Goal: Task Accomplishment & Management: Complete application form

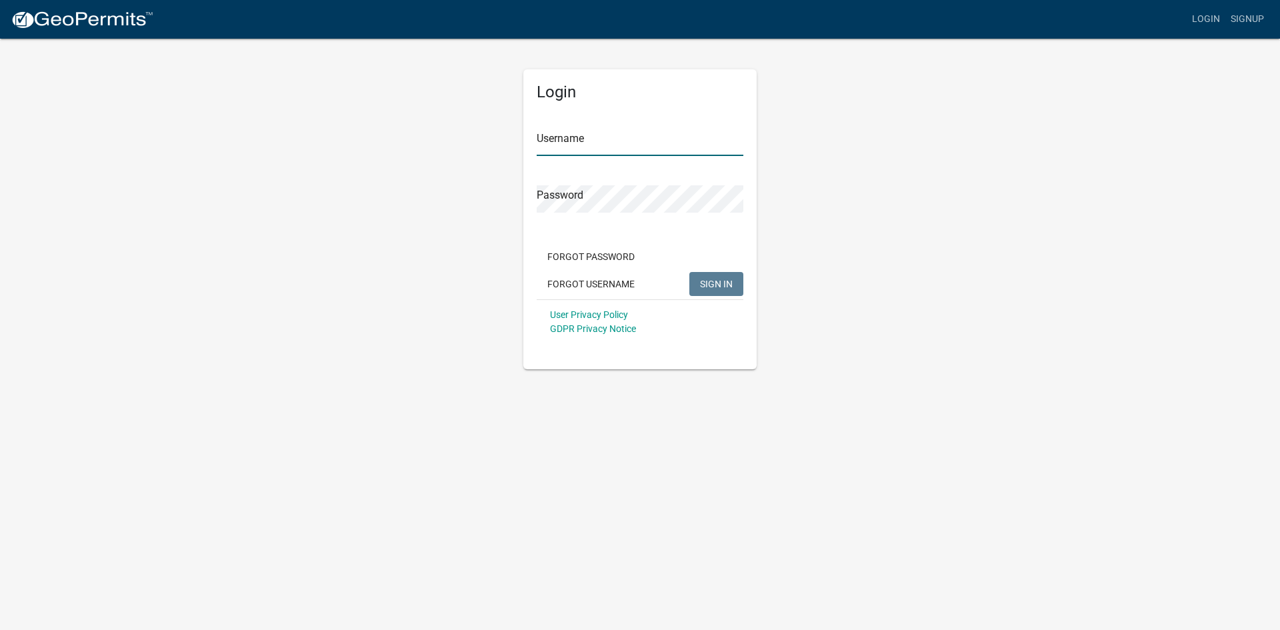
click at [566, 149] on input "Username" at bounding box center [640, 142] width 207 height 27
type input "brian.olson.o@gmail.com"
click at [719, 288] on span "SIGN IN" at bounding box center [716, 283] width 33 height 11
click at [689, 272] on button "SIGN IN" at bounding box center [716, 284] width 54 height 24
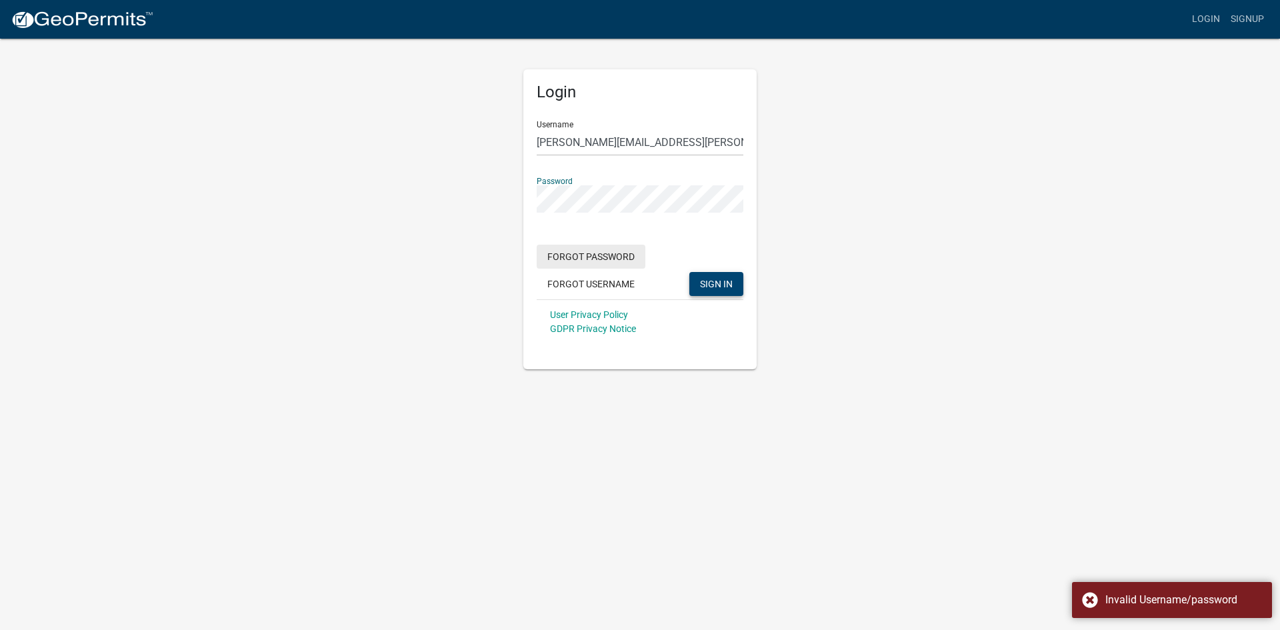
click at [597, 255] on button "Forgot Password" at bounding box center [591, 257] width 109 height 24
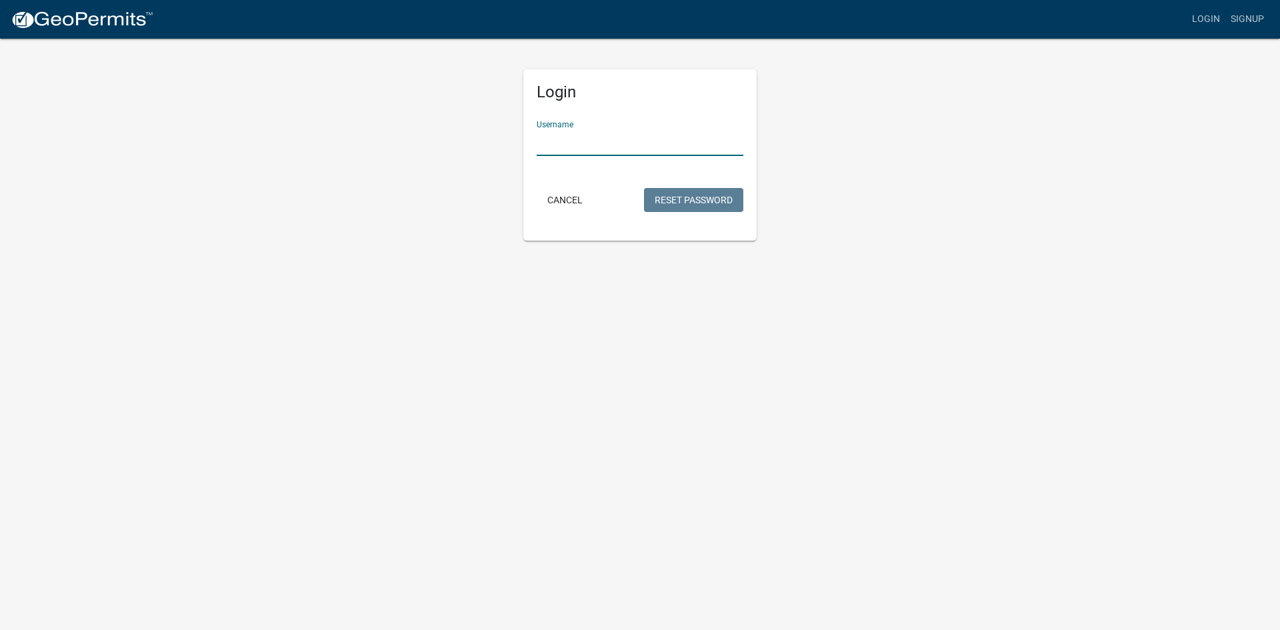
click at [589, 147] on input "Username" at bounding box center [640, 142] width 207 height 27
type input "brian.olson.o@gmail.com"
click at [675, 197] on button "Reset Password" at bounding box center [693, 200] width 99 height 24
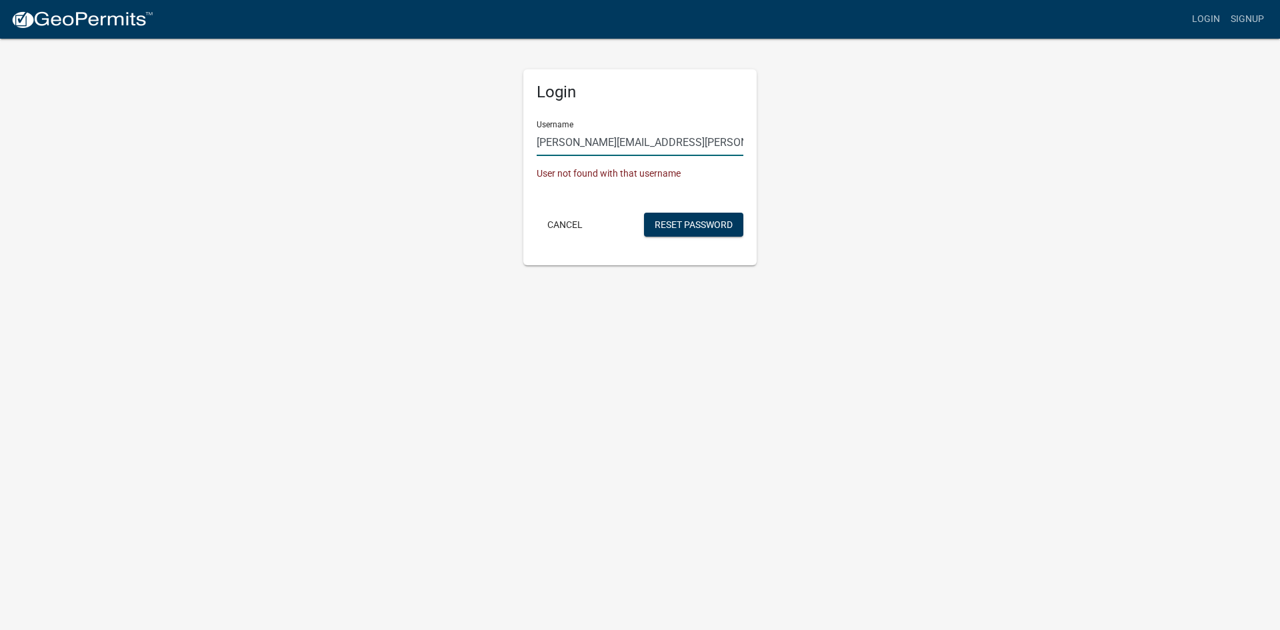
click at [665, 142] on input "brian.olson.o@gmail.com" at bounding box center [640, 142] width 207 height 27
click at [563, 225] on button "Cancel" at bounding box center [565, 225] width 57 height 24
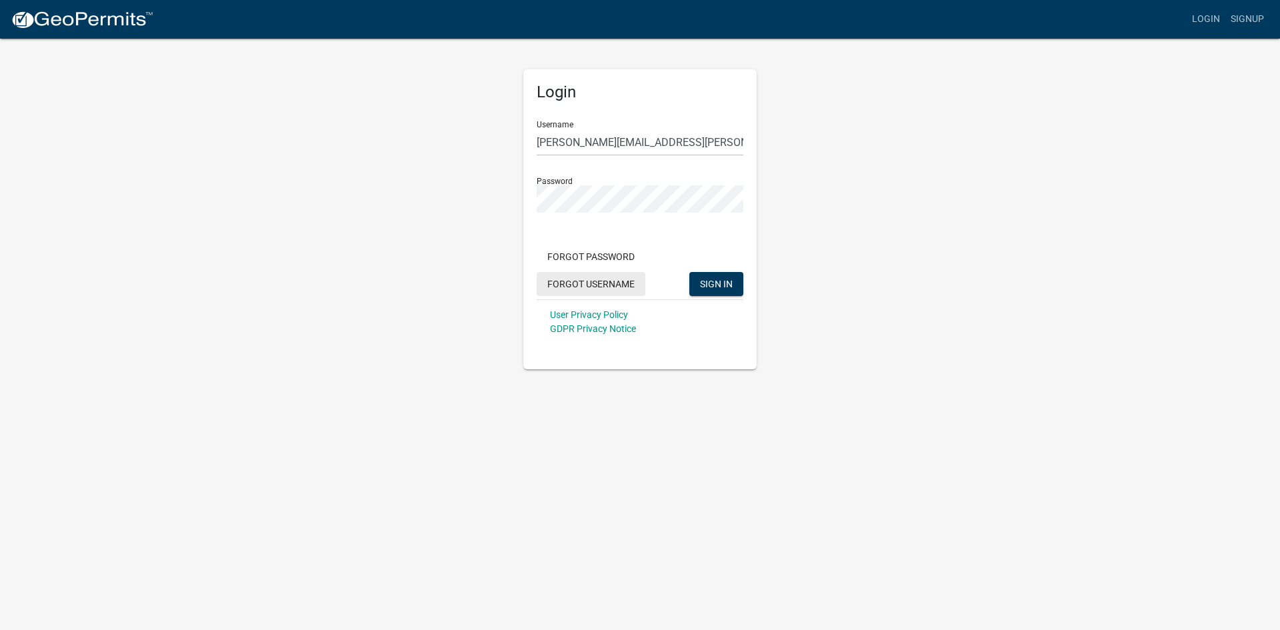
click at [595, 283] on button "Forgot Username" at bounding box center [591, 284] width 109 height 24
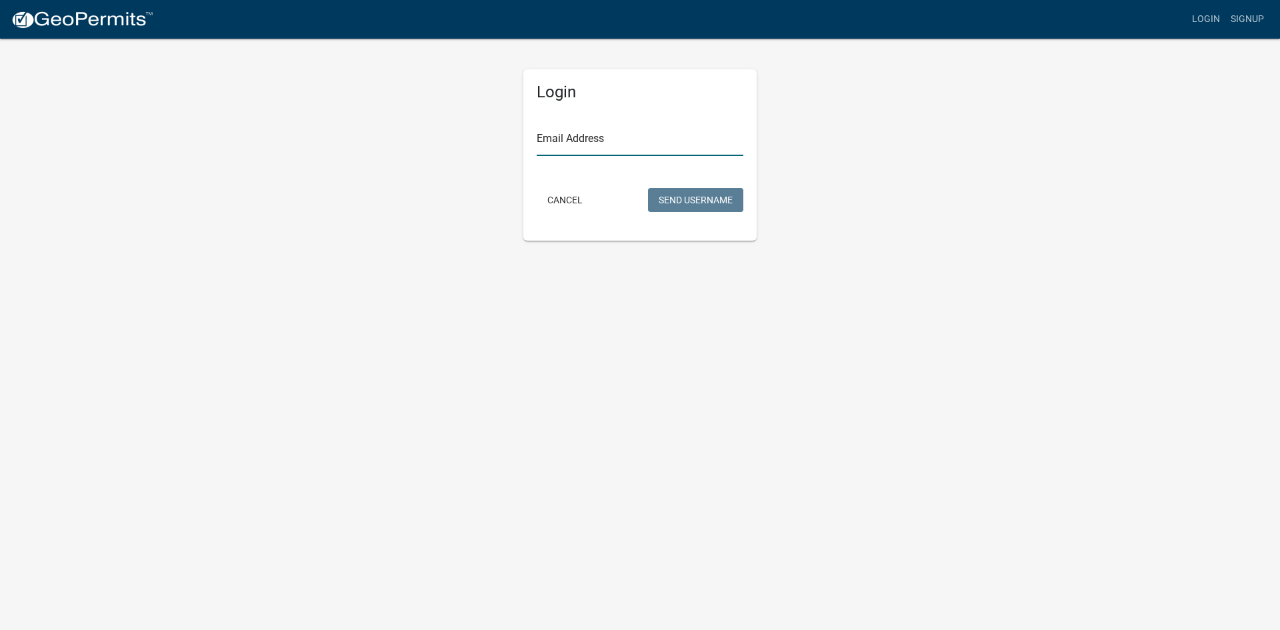
click at [566, 151] on input "Email Address" at bounding box center [640, 142] width 207 height 27
type input "brian.olson.o@gmail.com"
click at [690, 200] on button "Send Username" at bounding box center [695, 200] width 95 height 24
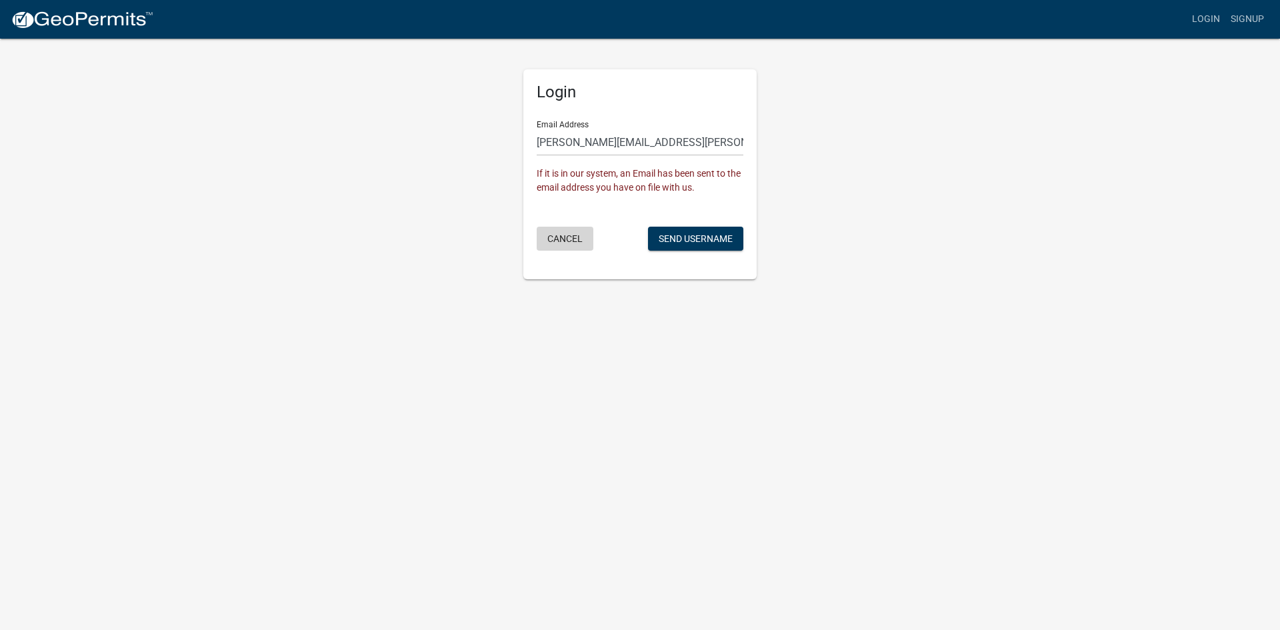
click at [566, 238] on button "Cancel" at bounding box center [565, 239] width 57 height 24
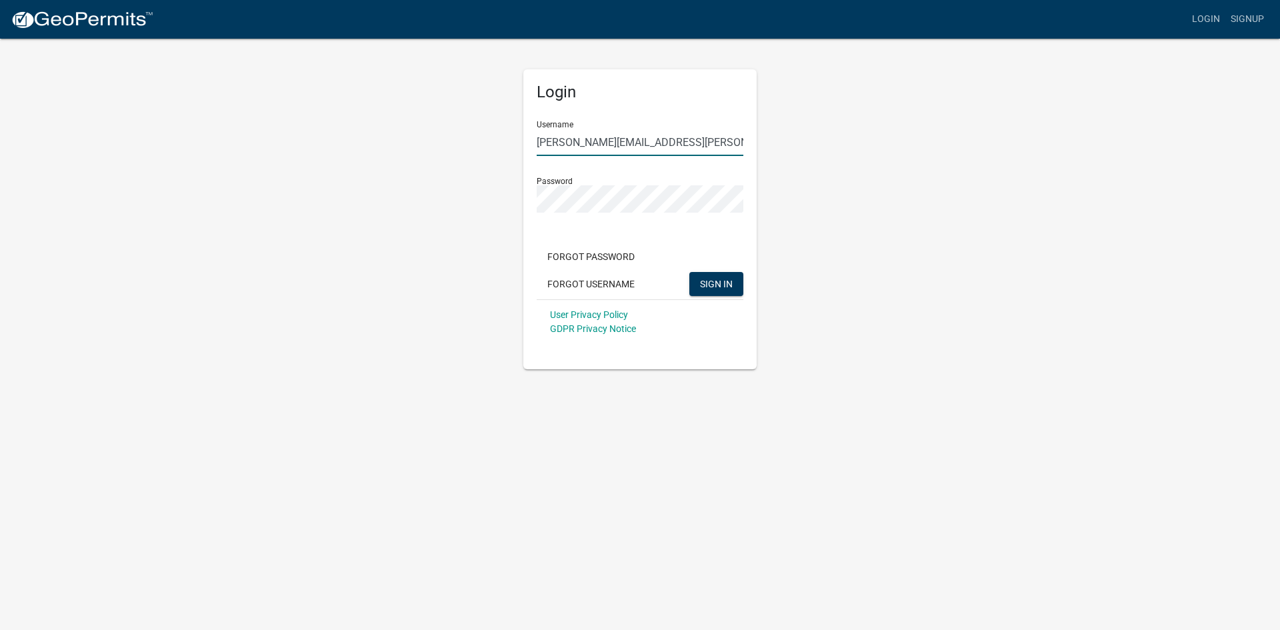
click at [677, 144] on input "brian.olson.o@gmail.com" at bounding box center [640, 142] width 207 height 27
type input "brianolson"
click at [709, 281] on span "SIGN IN" at bounding box center [716, 283] width 33 height 11
click at [709, 283] on span "SIGN IN" at bounding box center [716, 283] width 33 height 11
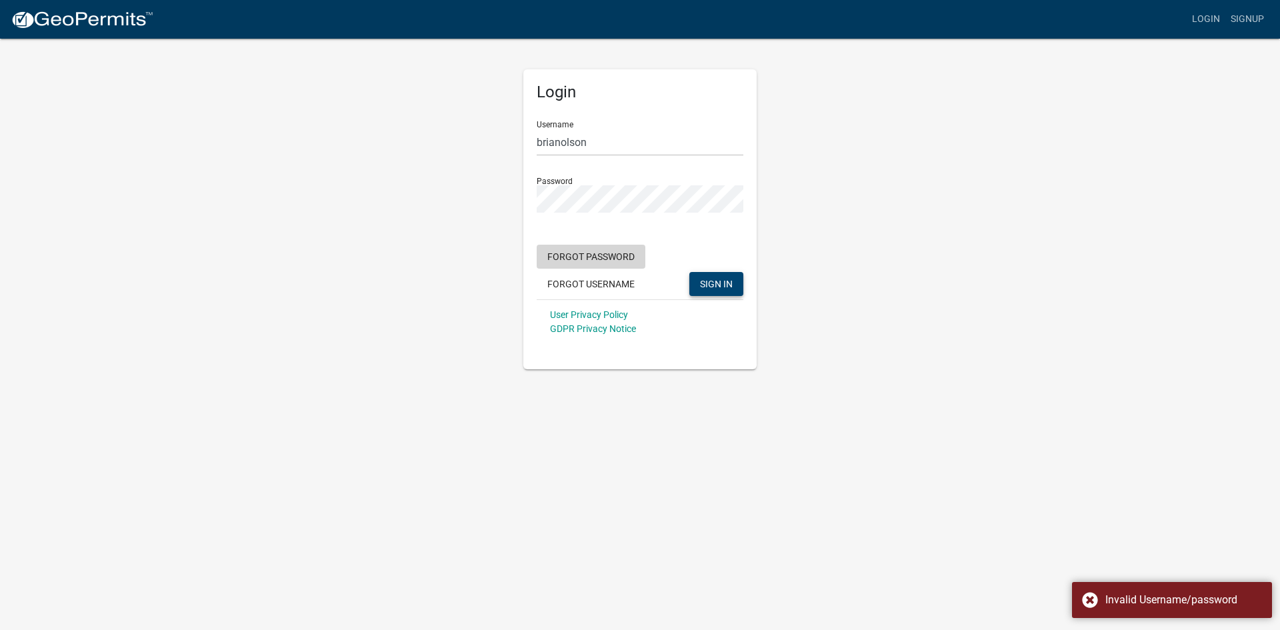
click at [594, 256] on button "Forgot Password" at bounding box center [591, 257] width 109 height 24
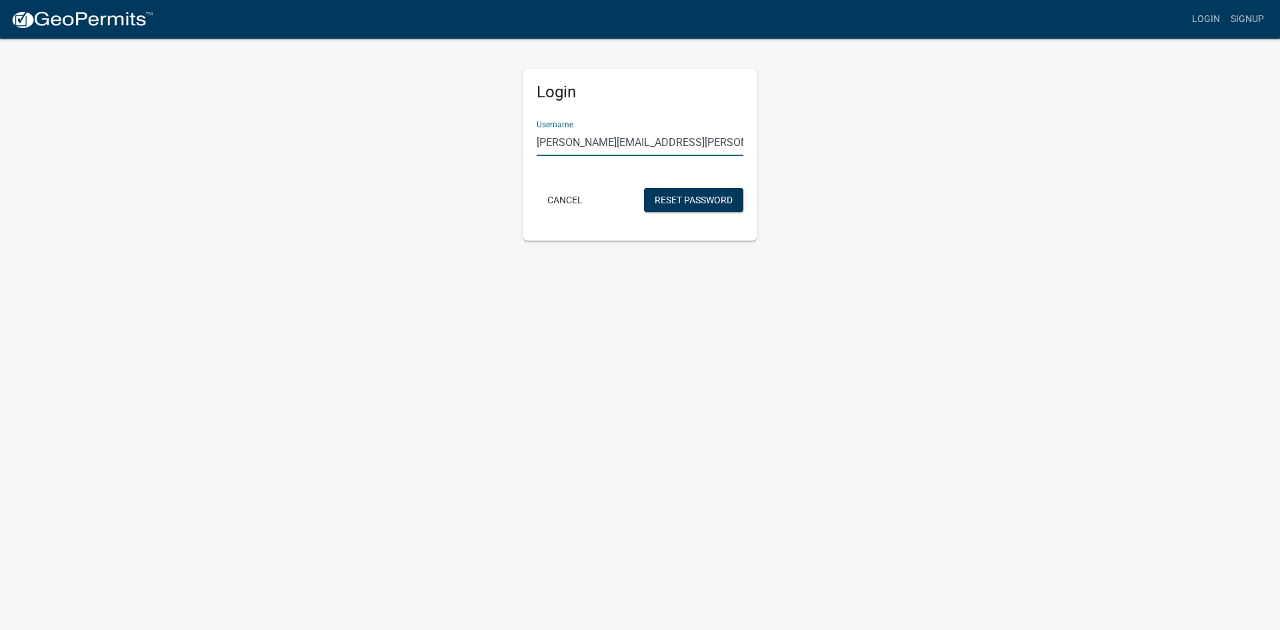
click at [658, 142] on input "brian.olson.o@gmail.com" at bounding box center [640, 142] width 207 height 27
type input "b"
type input "brianolson"
click at [685, 201] on button "Reset Password" at bounding box center [693, 200] width 99 height 24
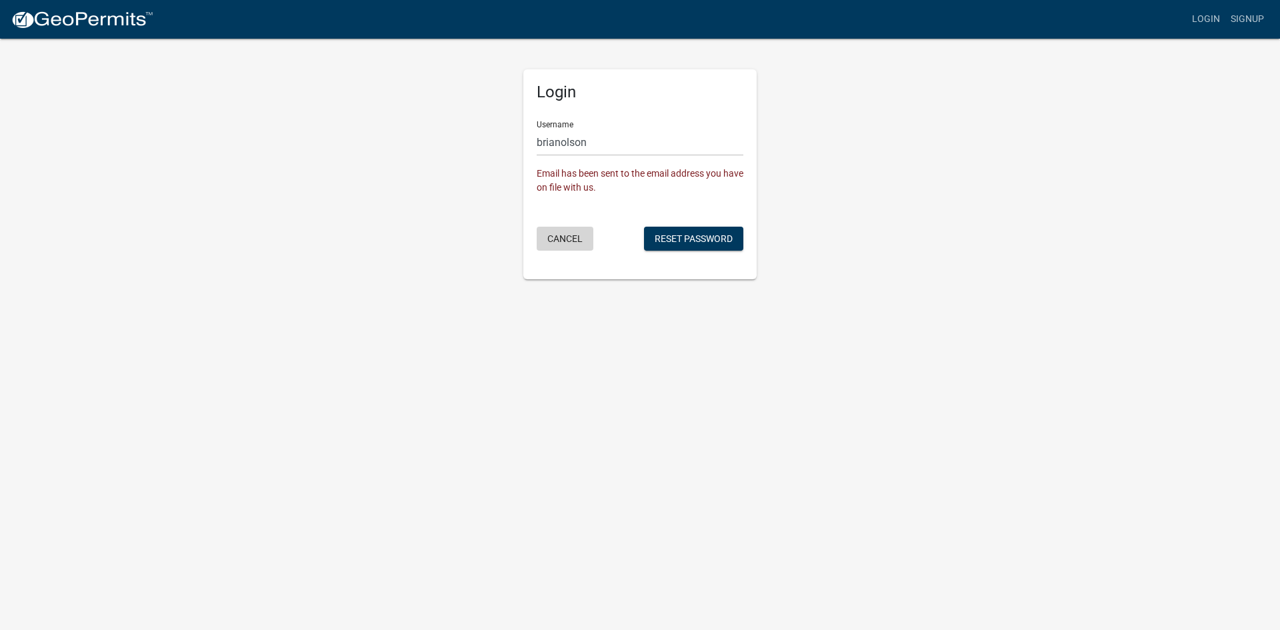
click at [568, 237] on button "Cancel" at bounding box center [565, 239] width 57 height 24
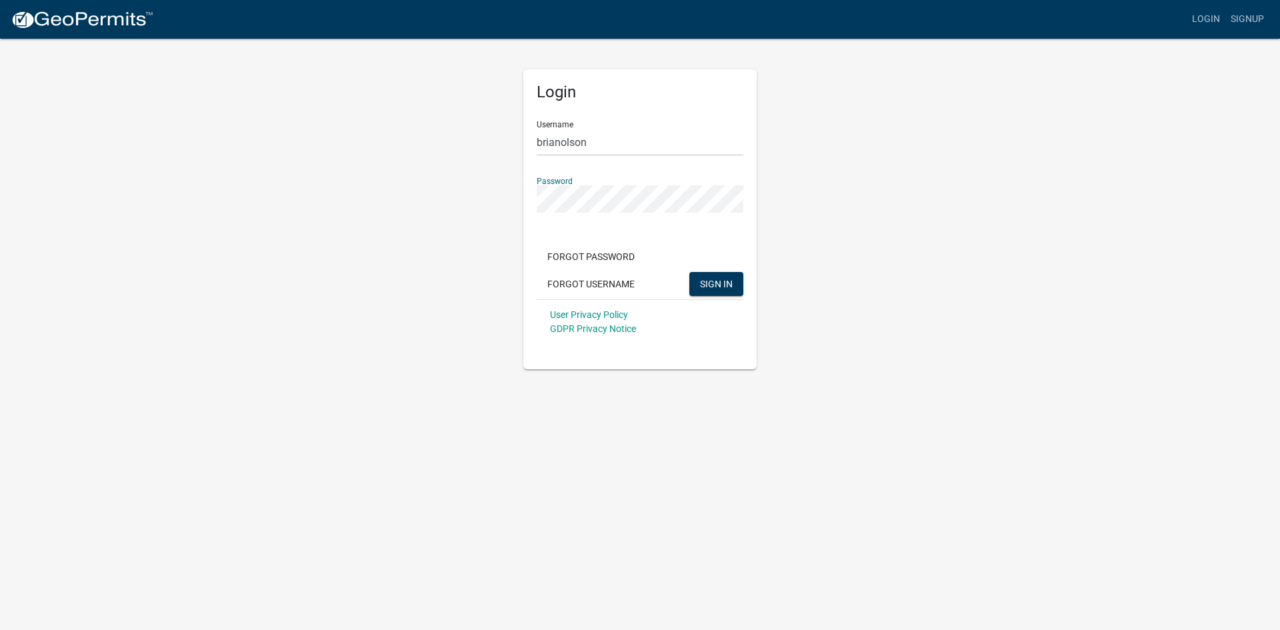
click at [689, 272] on button "SIGN IN" at bounding box center [716, 284] width 54 height 24
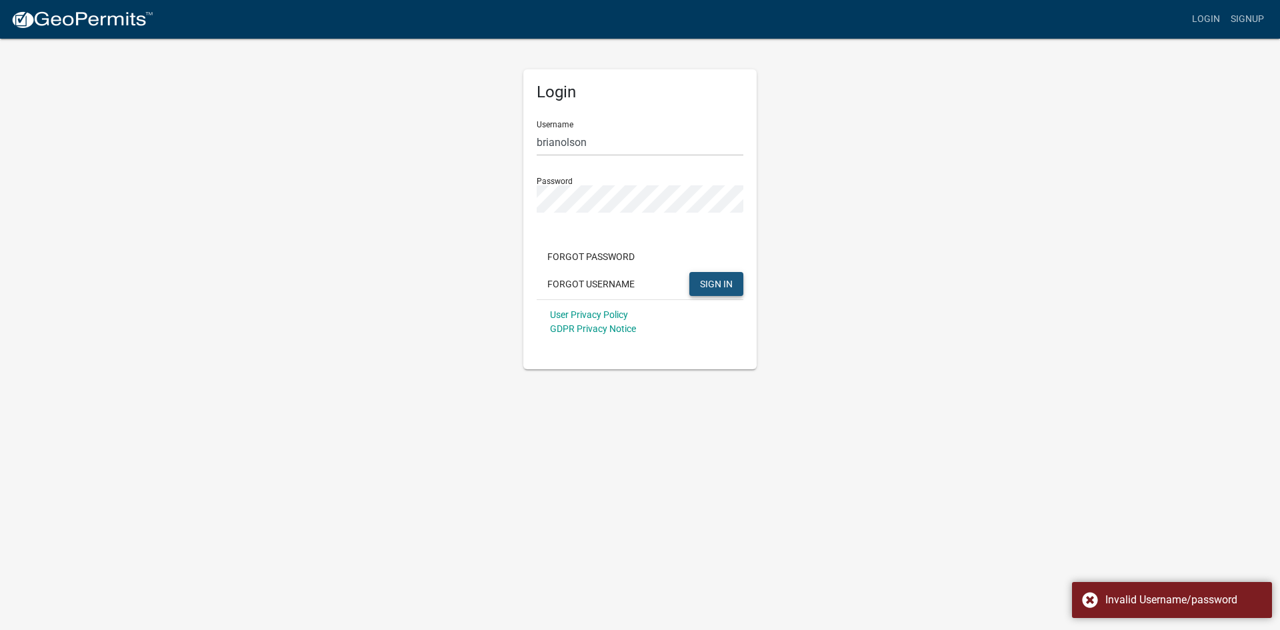
click at [727, 287] on span "SIGN IN" at bounding box center [716, 283] width 33 height 11
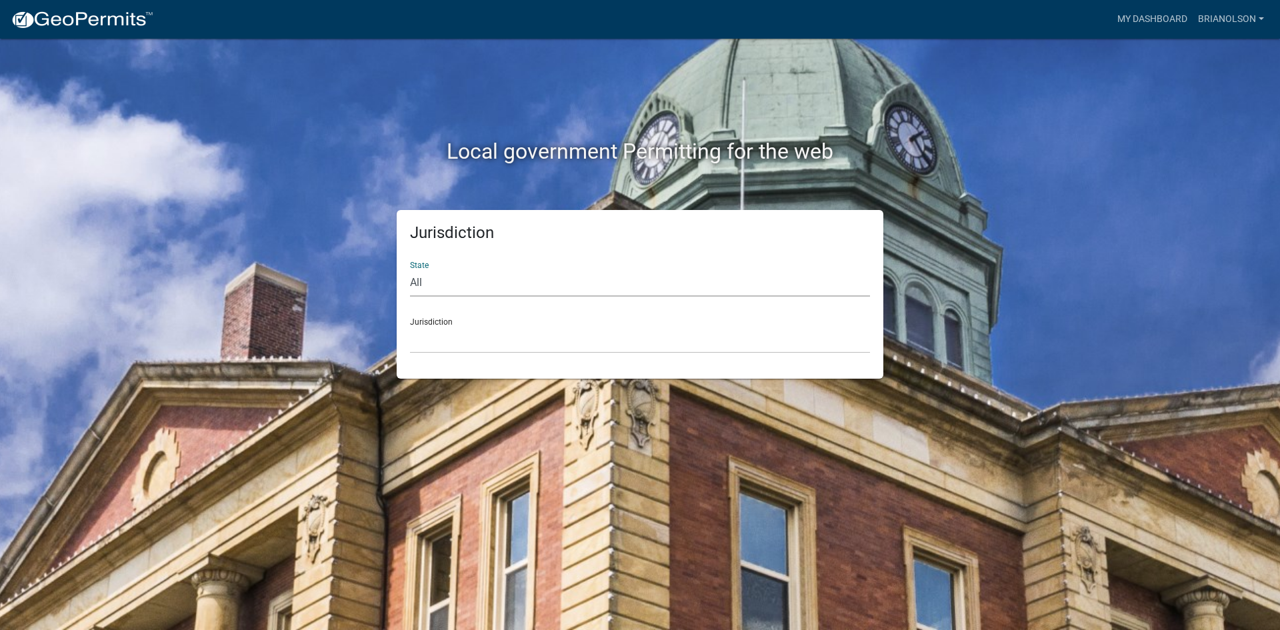
click at [431, 288] on select "All Colorado Georgia Indiana Iowa Kansas Minnesota Ohio South Carolina Wisconsin" at bounding box center [640, 282] width 460 height 27
select select "Iowa"
click at [410, 269] on select "All Colorado Georgia Indiana Iowa Kansas Minnesota Ohio South Carolina Wisconsin" at bounding box center [640, 282] width 460 height 27
click at [432, 337] on select "Boone County, Iowa Butler County, Iowa Cerro Gordo County, Iowa City of Harlan,…" at bounding box center [640, 339] width 460 height 27
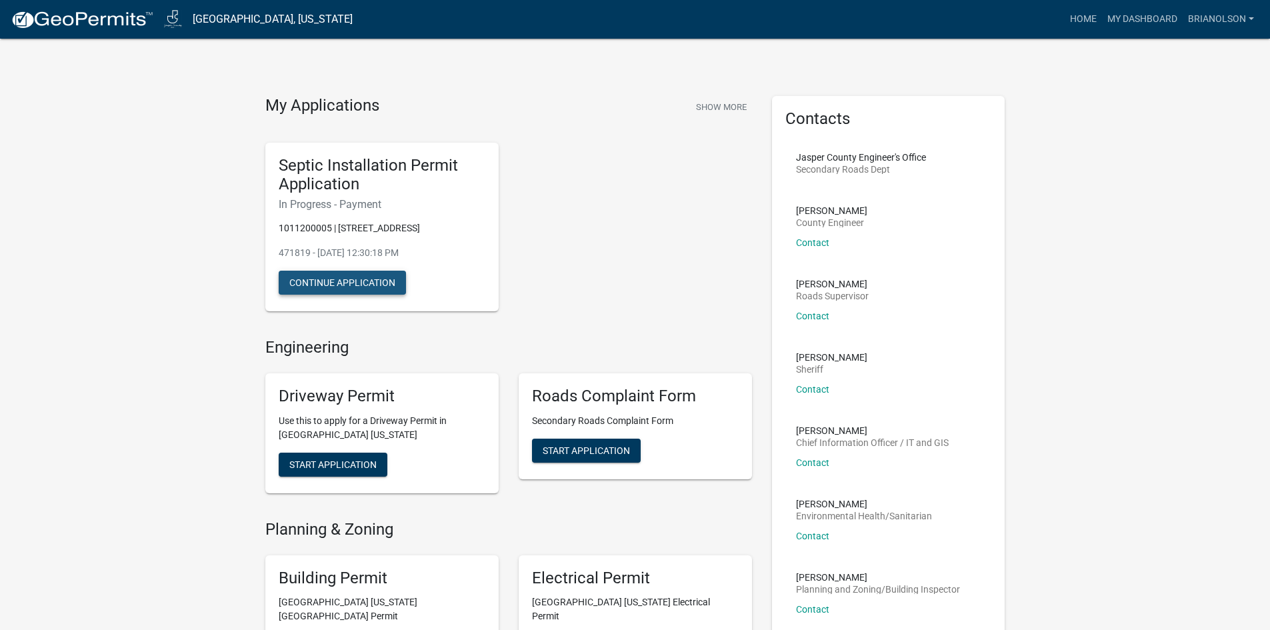
click at [347, 283] on button "Continue Application" at bounding box center [342, 283] width 127 height 24
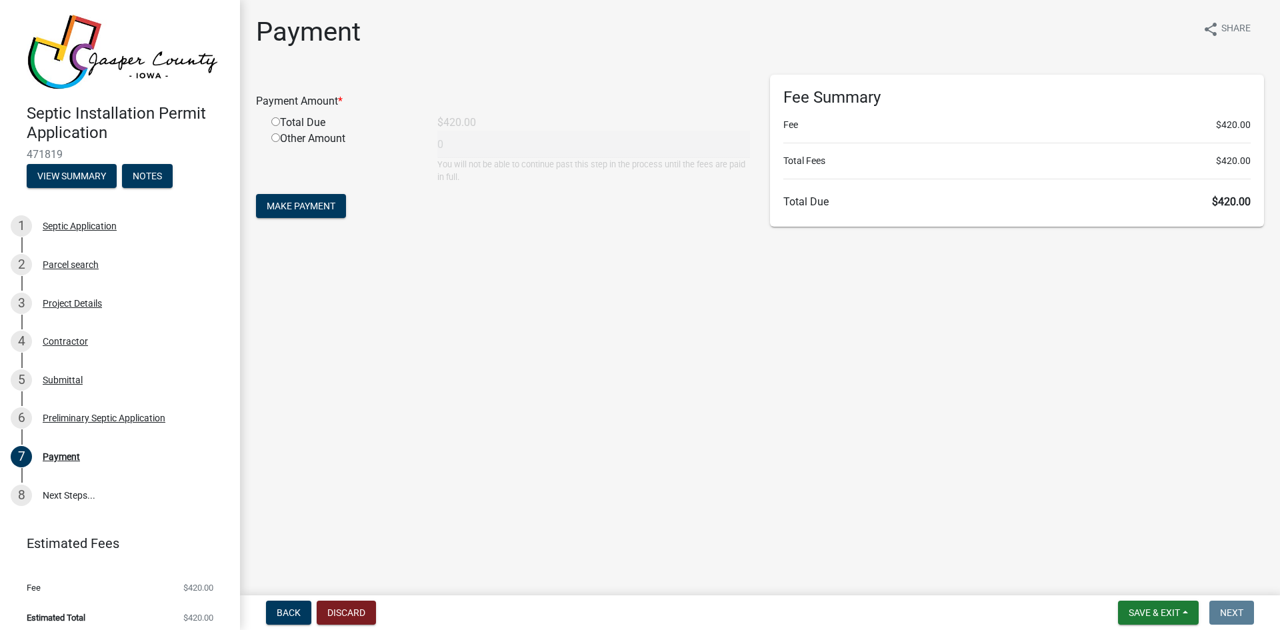
click at [277, 122] on input "radio" at bounding box center [275, 121] width 9 height 9
radio input "true"
type input "420"
click at [299, 207] on span "Make Payment" at bounding box center [301, 206] width 69 height 11
